Goal: Task Accomplishment & Management: Complete application form

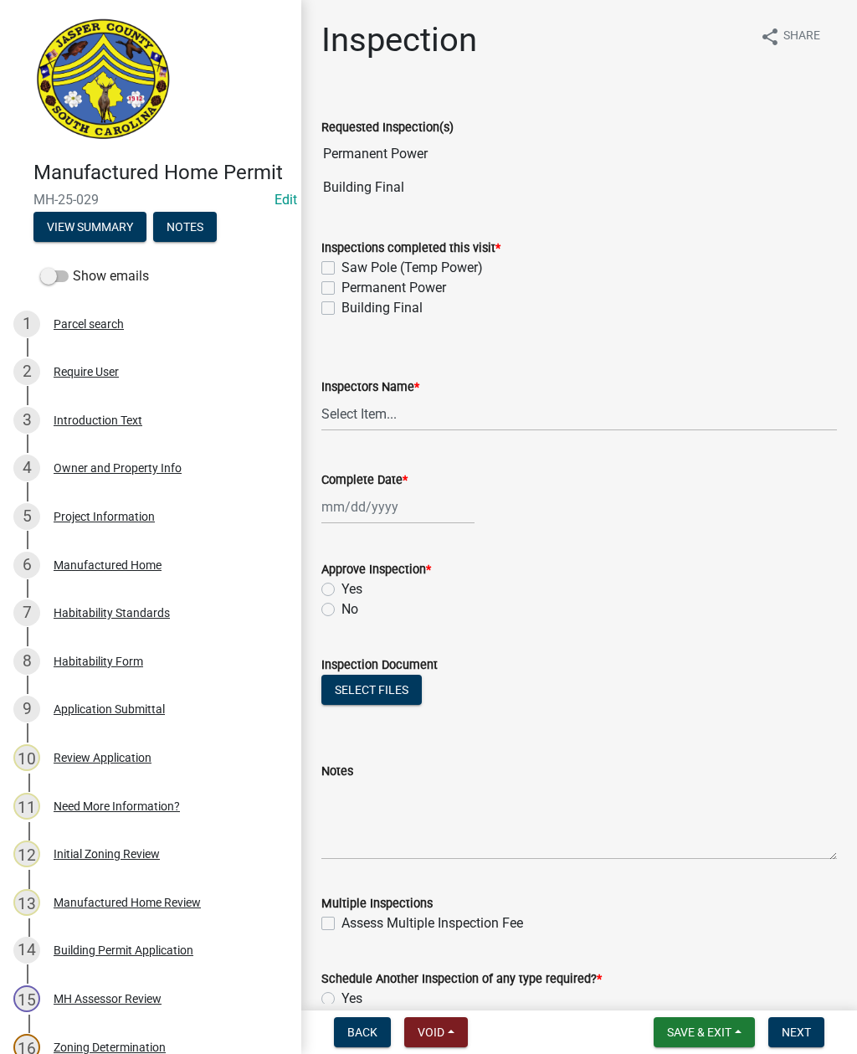
click at [337, 285] on div "Permanent Power" at bounding box center [580, 288] width 516 height 20
click at [342, 273] on label "Saw Pole (Temp Power)" at bounding box center [413, 268] width 142 height 20
click at [342, 269] on input "Saw Pole (Temp Power)" at bounding box center [347, 263] width 11 height 11
checkbox input "true"
checkbox input "false"
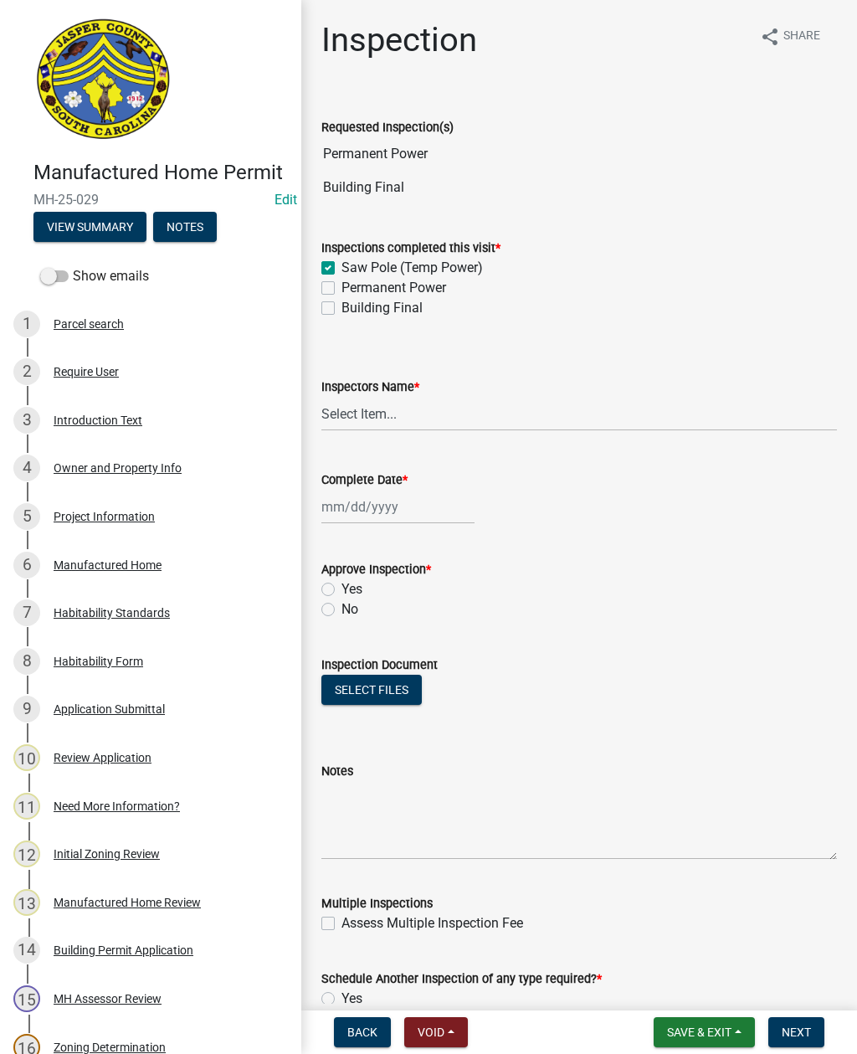
checkbox input "false"
click at [342, 282] on label "Permanent Power" at bounding box center [394, 288] width 105 height 20
click at [342, 282] on input "Permanent Power" at bounding box center [347, 283] width 11 height 11
checkbox input "true"
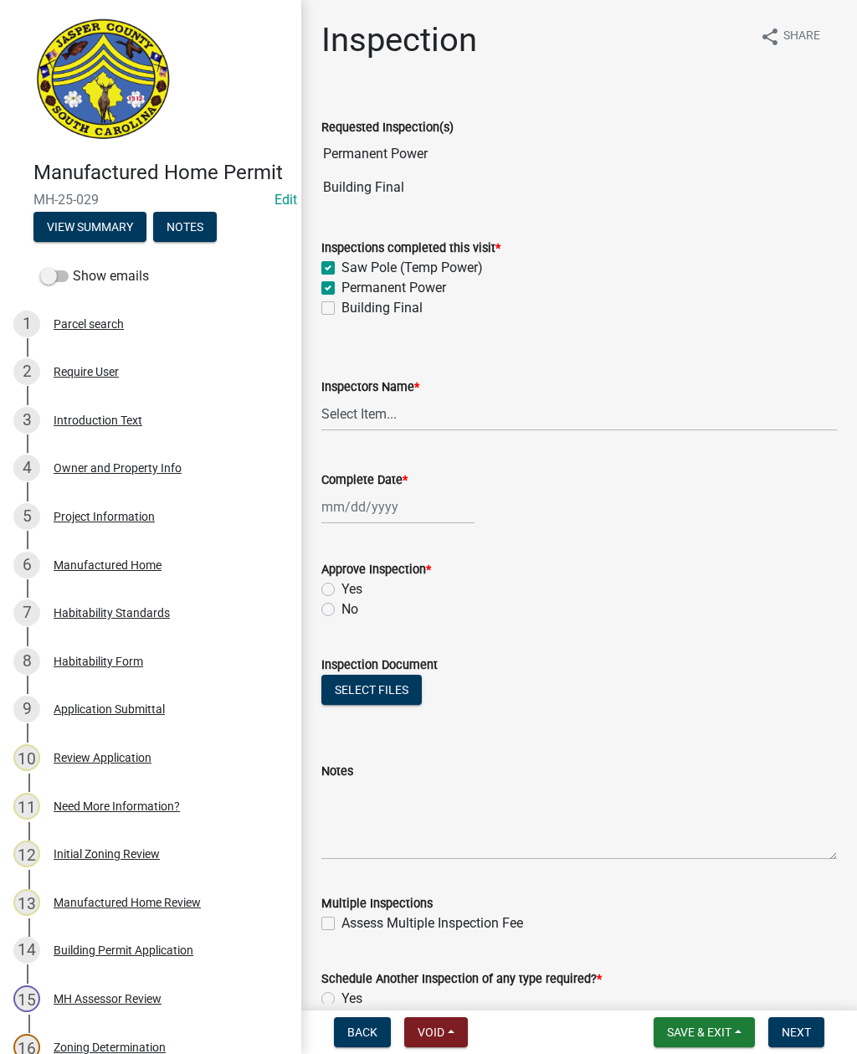
checkbox input "true"
checkbox input "false"
click at [342, 262] on label "Saw Pole (Temp Power)" at bounding box center [413, 268] width 142 height 20
click at [342, 262] on input "Saw Pole (Temp Power)" at bounding box center [347, 263] width 11 height 11
checkbox input "false"
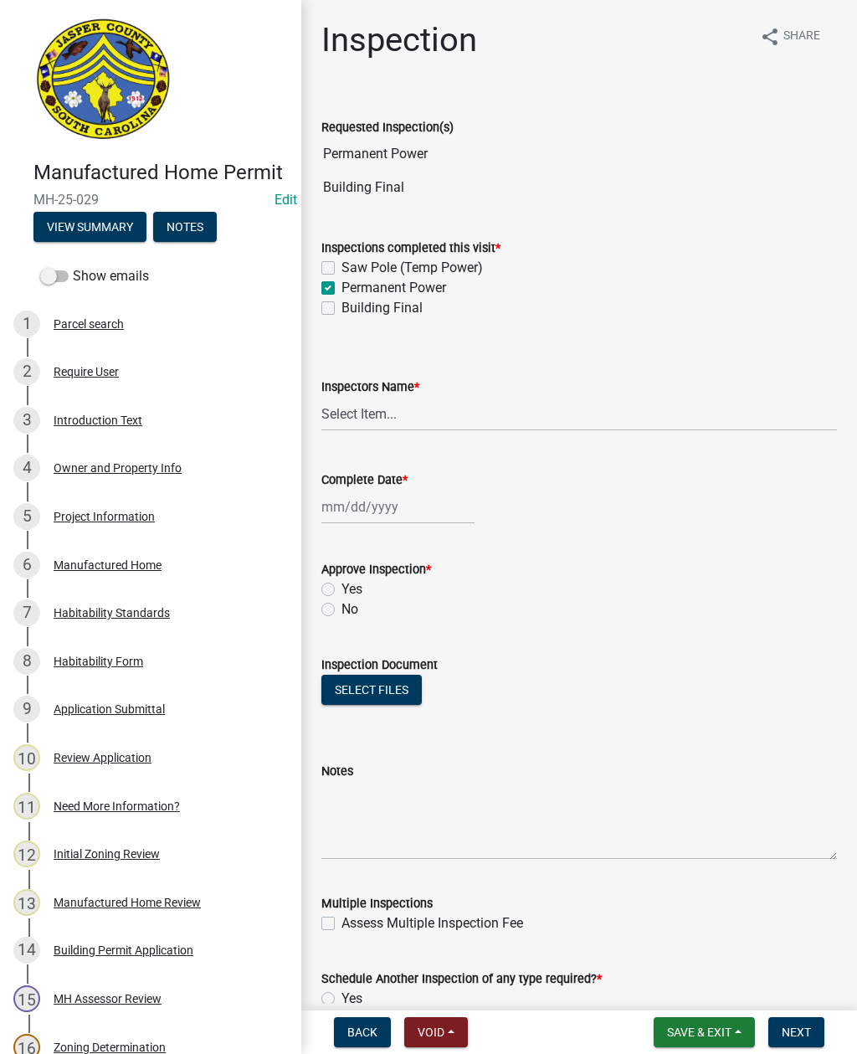
checkbox input "true"
click at [342, 306] on label "Building Final" at bounding box center [382, 308] width 81 height 20
click at [342, 306] on input "Building Final" at bounding box center [347, 303] width 11 height 11
checkbox input "true"
checkbox input "false"
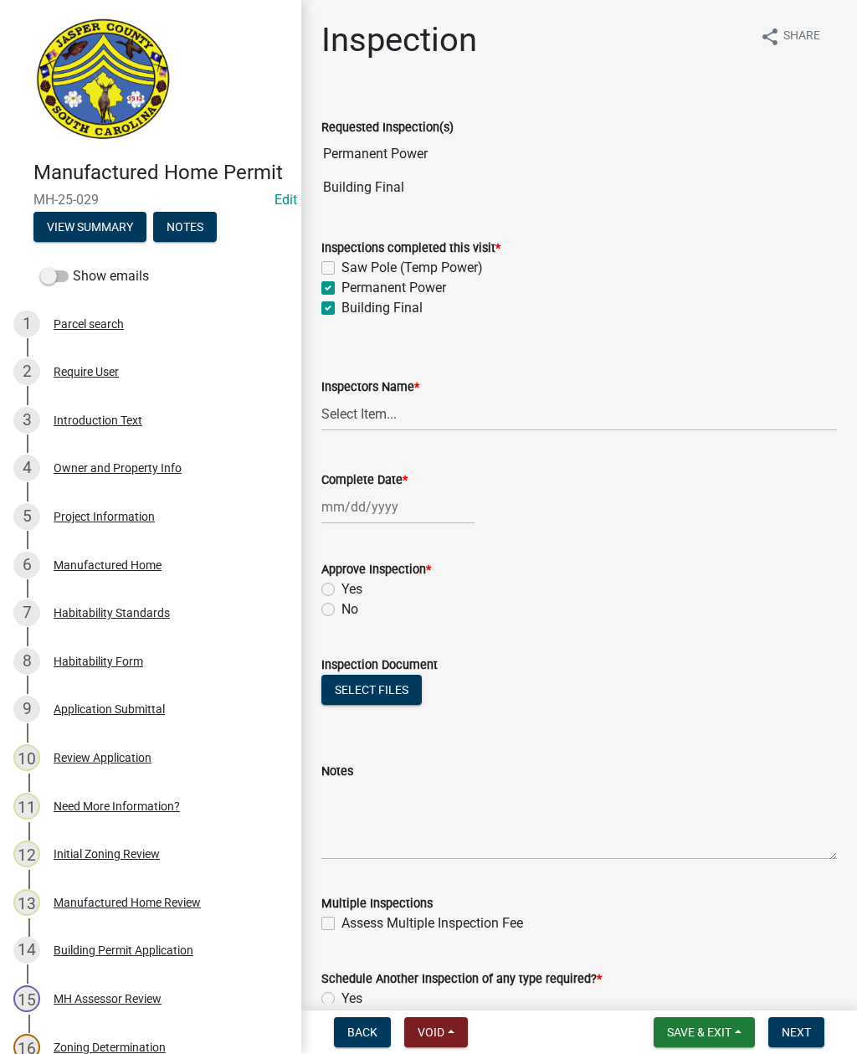
checkbox input "true"
click at [403, 408] on select "Select Item... [EMAIL_ADDRESS][DOMAIN_NAME] ([PERSON_NAME] ) rcampbell ([PERSON…" at bounding box center [580, 414] width 516 height 34
select select "2d9ba1e5-2fdd-4b15-98d0-073dcbeb5880"
click at [372, 505] on div at bounding box center [398, 507] width 153 height 34
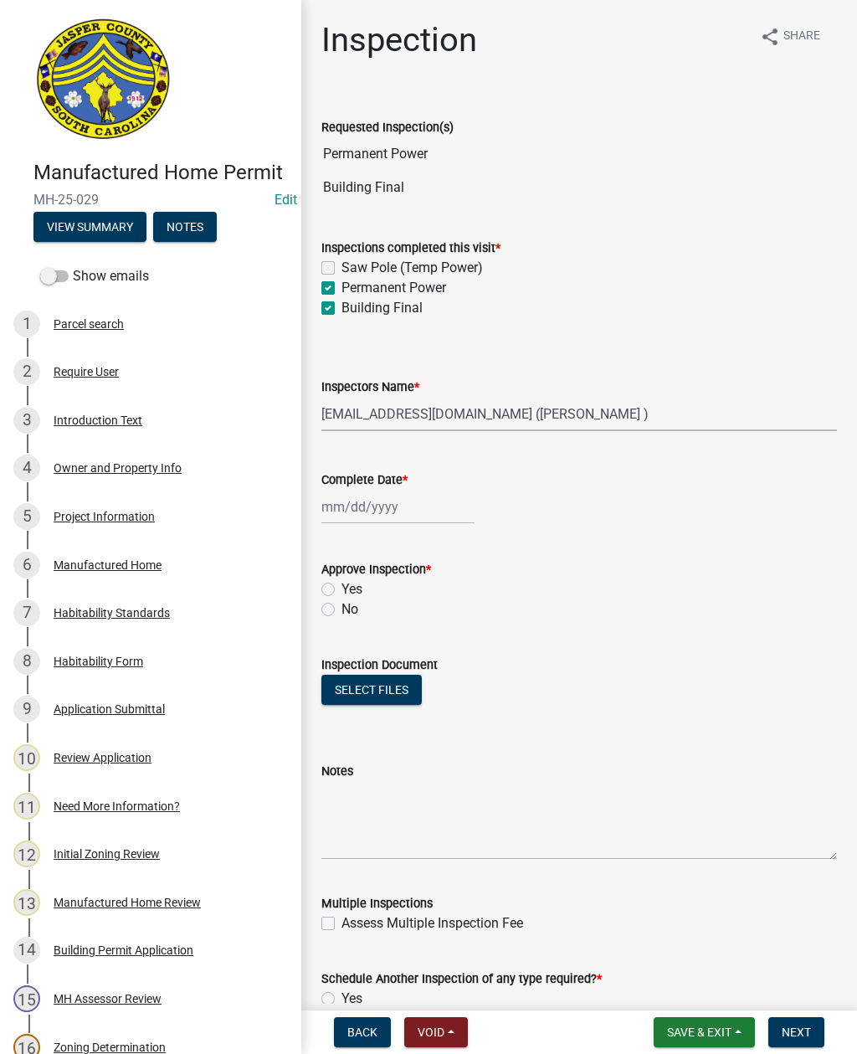
select select "9"
select select "2025"
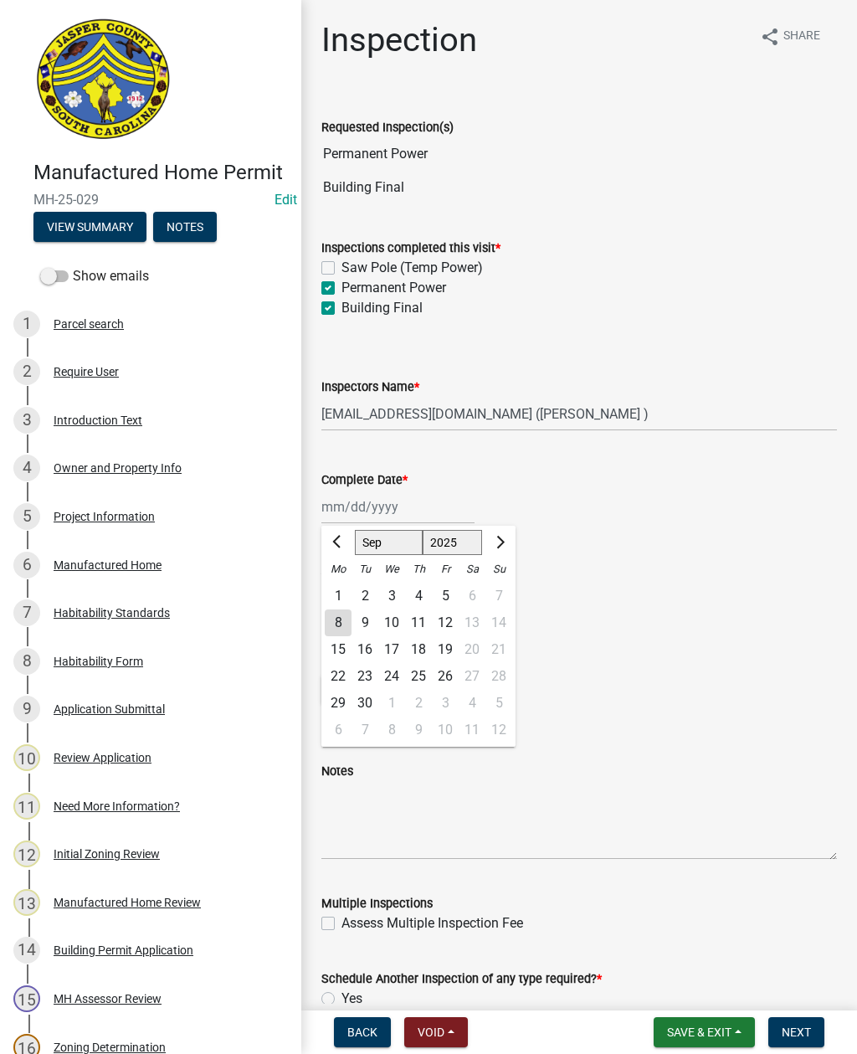
click at [333, 617] on div "8" at bounding box center [338, 623] width 27 height 27
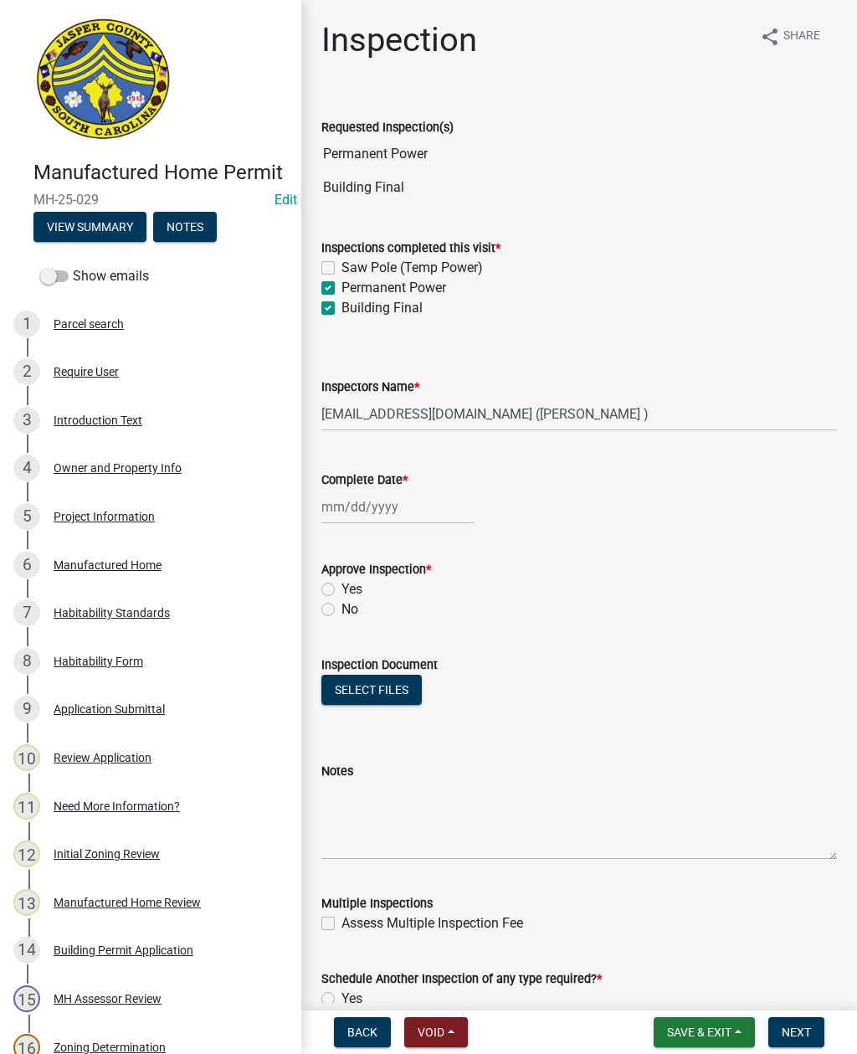
type input "[DATE]"
click at [342, 613] on label "No" at bounding box center [350, 610] width 17 height 20
click at [342, 610] on input "No" at bounding box center [347, 605] width 11 height 11
radio input "true"
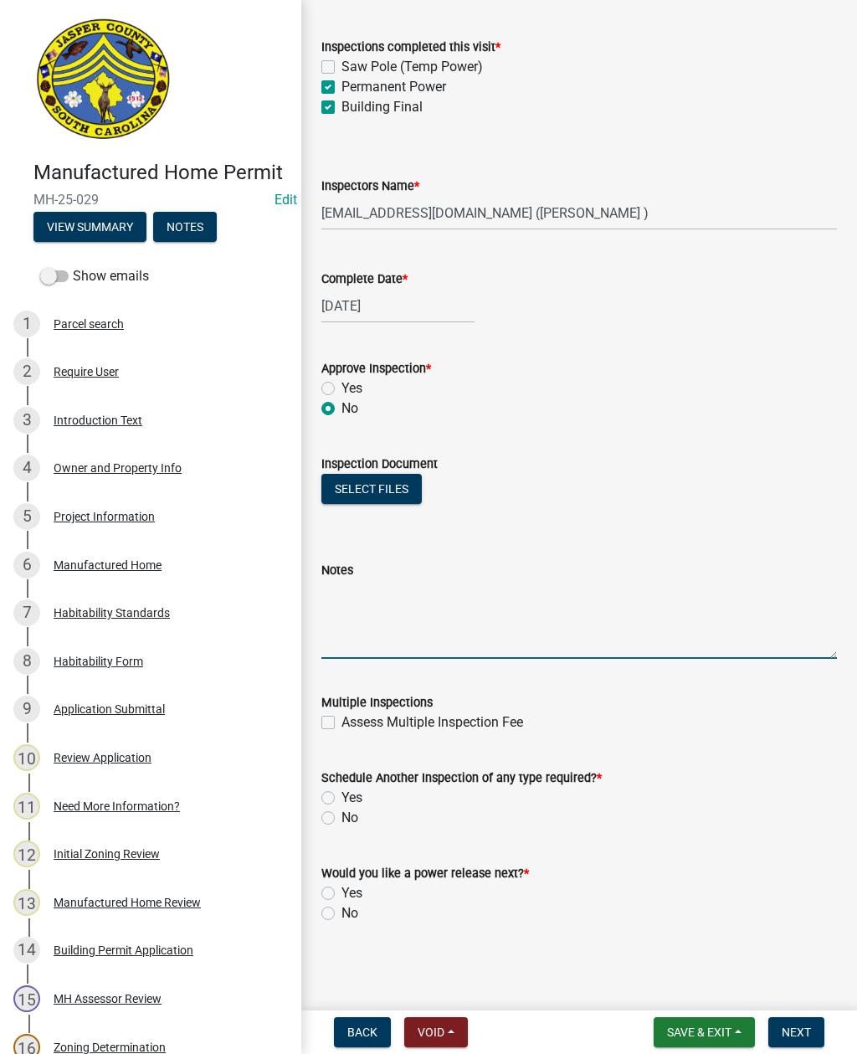
click at [455, 608] on textarea "Notes" at bounding box center [580, 619] width 516 height 79
click at [444, 592] on textarea "Smoke detectors, and all bedrooms and adjoining areas" at bounding box center [580, 619] width 516 height 79
click at [668, 593] on textarea "Smoke detectors, in all bedrooms and adjoining areas" at bounding box center [580, 619] width 516 height 79
click at [339, 620] on textarea "Smoke detectors, in all bedrooms and adjoining areas Make sure all receptacles …" at bounding box center [580, 619] width 516 height 79
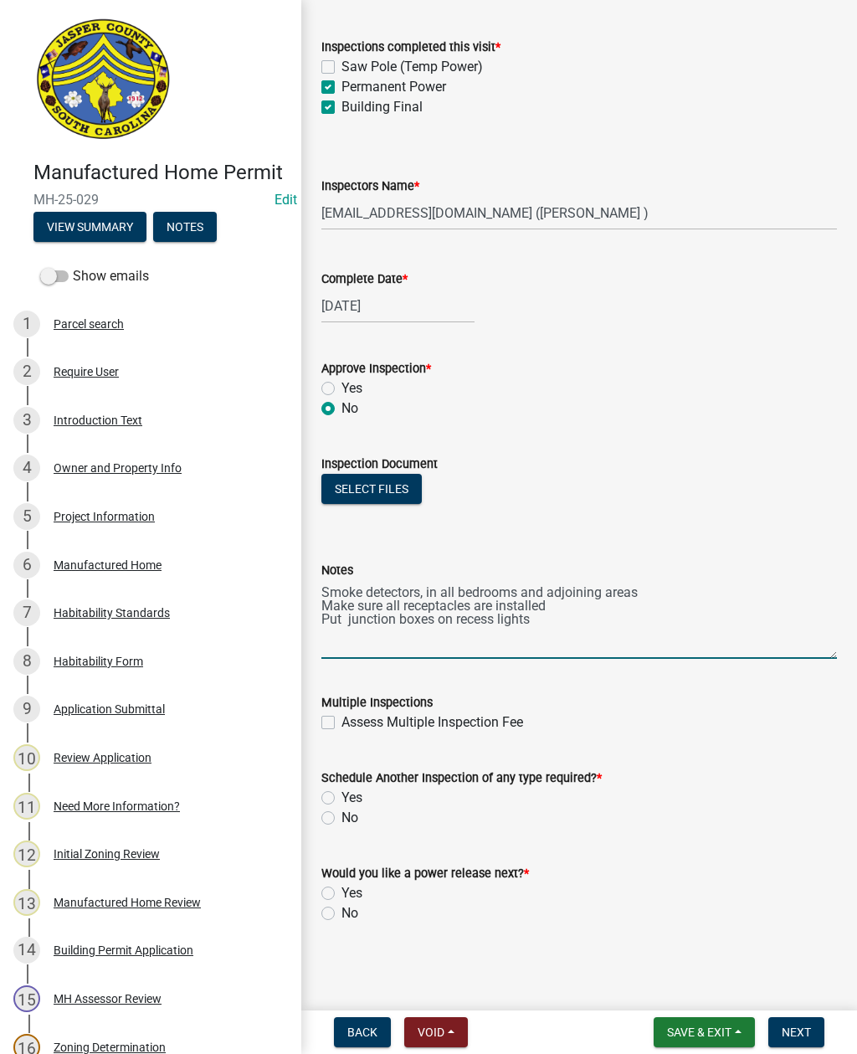
click at [561, 615] on textarea "Smoke detectors, in all bedrooms and adjoining areas Make sure all receptacles …" at bounding box center [580, 619] width 516 height 79
click at [562, 632] on textarea "Smoke detectors, in all bedrooms and adjoining areas Make sure all receptacles …" at bounding box center [580, 619] width 516 height 79
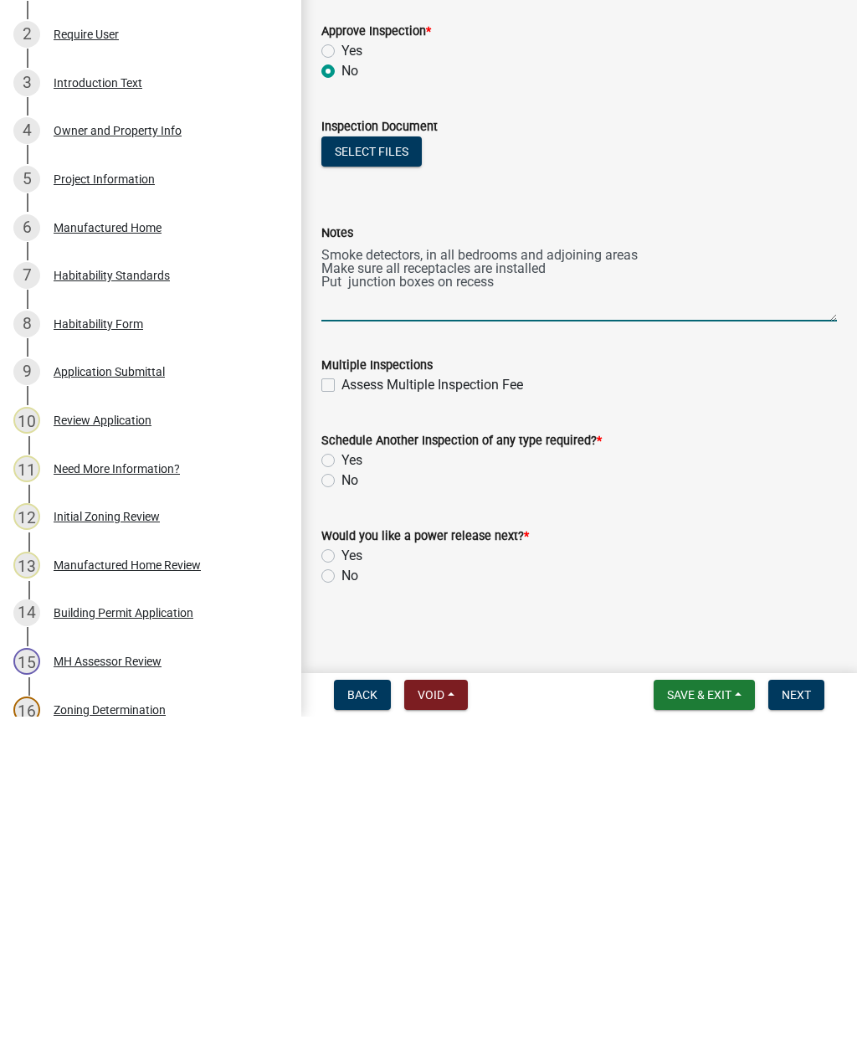
type textarea "Smoke detectors, in all bedrooms and adjoining areas Make sure all receptacles …"
click at [342, 788] on label "Yes" at bounding box center [352, 798] width 21 height 20
click at [342, 788] on input "Yes" at bounding box center [347, 793] width 11 height 11
radio input "true"
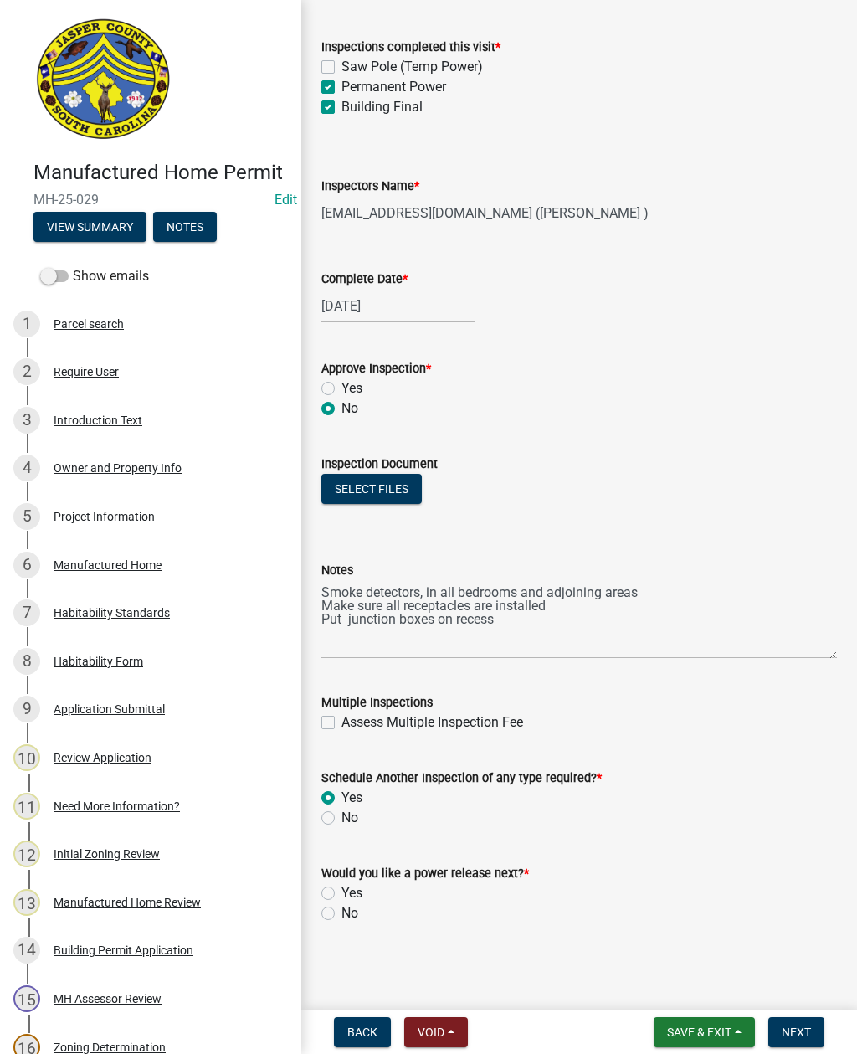
click at [342, 916] on label "No" at bounding box center [350, 914] width 17 height 20
click at [342, 914] on input "No" at bounding box center [347, 909] width 11 height 11
radio input "true"
click at [807, 1031] on span "Next" at bounding box center [796, 1032] width 29 height 13
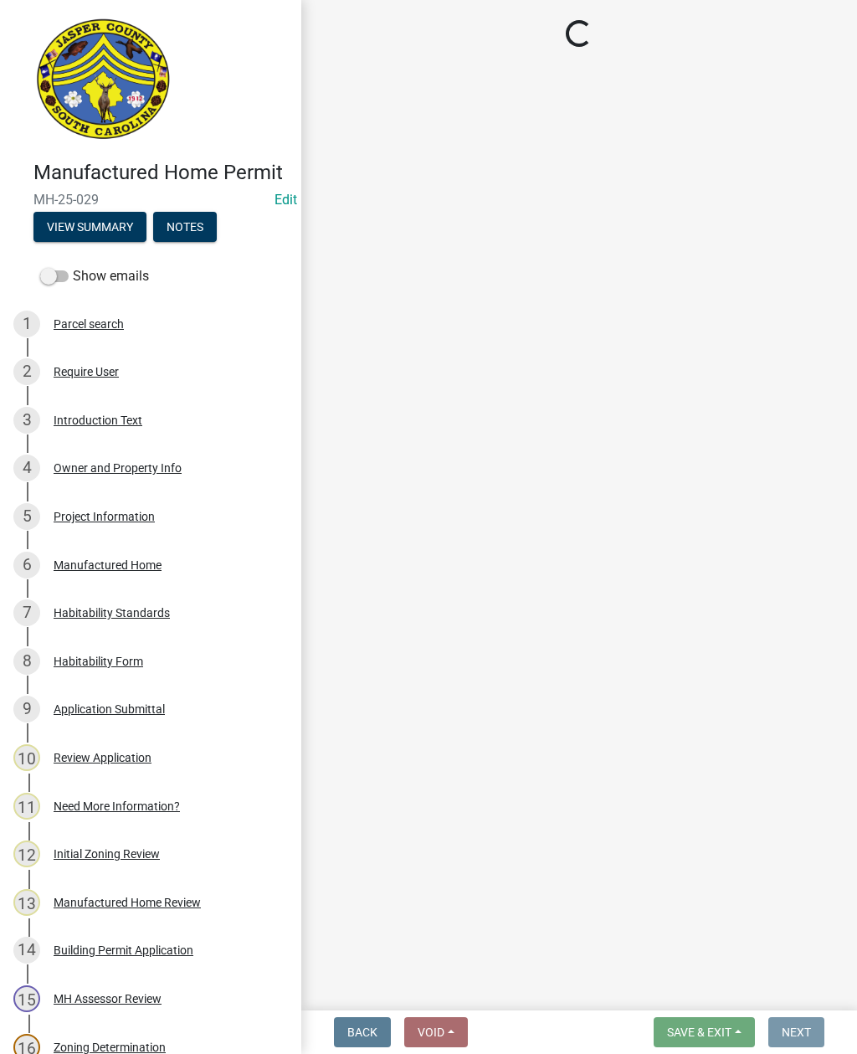
scroll to position [0, 0]
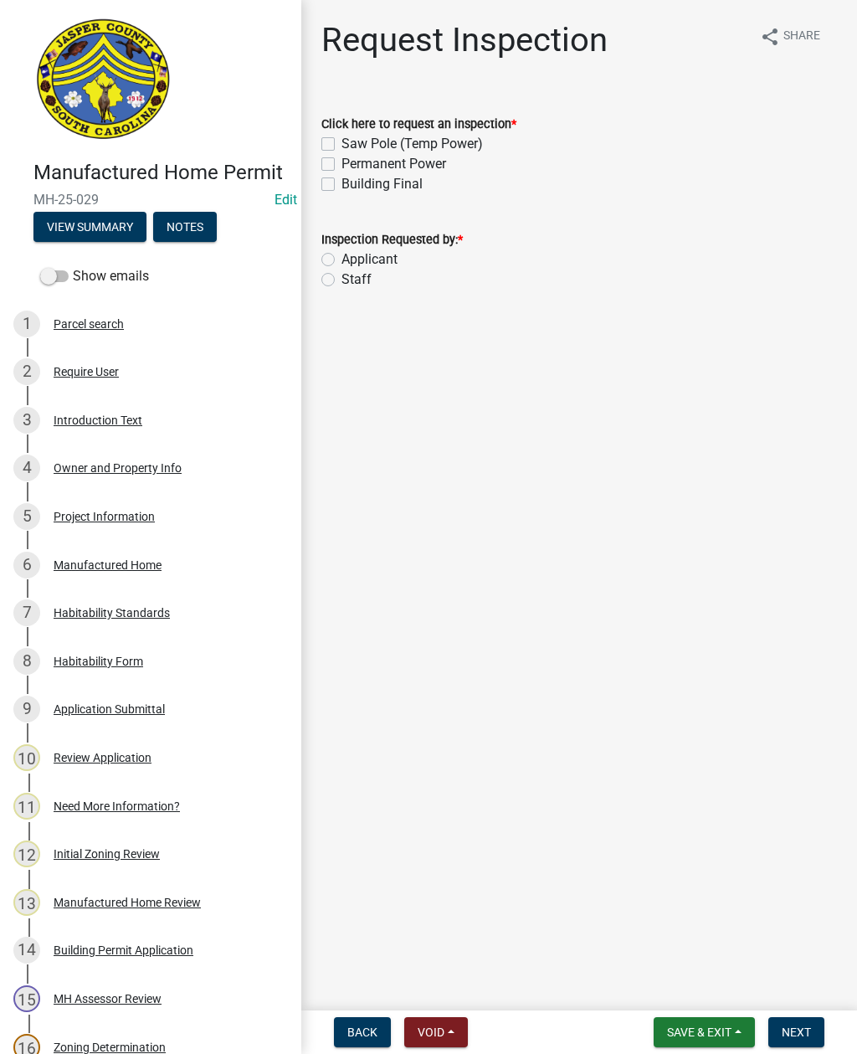
click at [695, 1039] on span "Save & Exit" at bounding box center [699, 1032] width 64 height 13
click at [673, 995] on button "Save & Exit" at bounding box center [688, 989] width 134 height 40
